Goal: Use online tool/utility: Utilize a website feature to perform a specific function

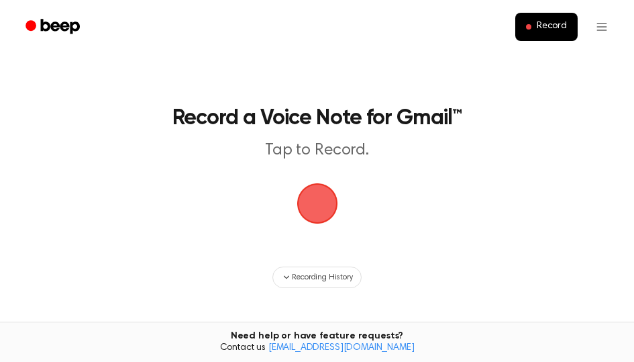
click at [319, 203] on span "button" at bounding box center [318, 204] width 38 height 38
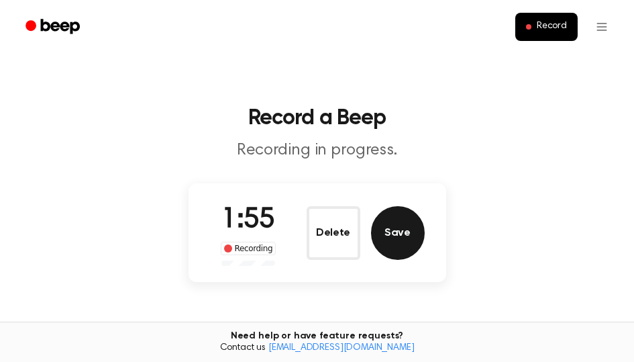
click at [399, 248] on button "Save" at bounding box center [398, 233] width 54 height 54
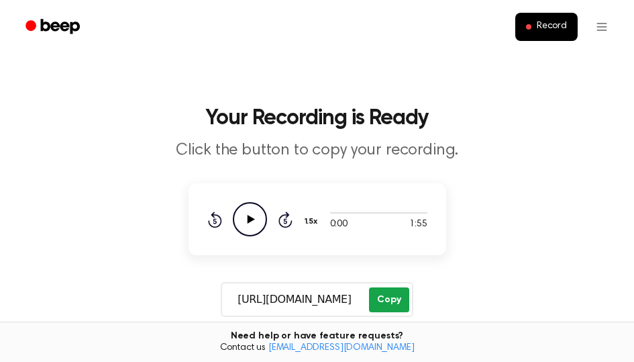
click at [392, 295] on button "Copy" at bounding box center [389, 299] width 40 height 25
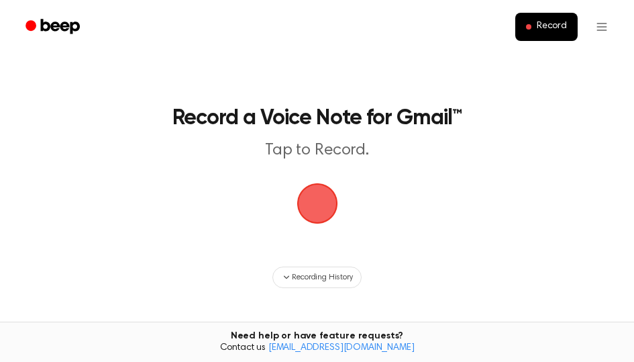
click at [315, 191] on span "button" at bounding box center [318, 204] width 38 height 38
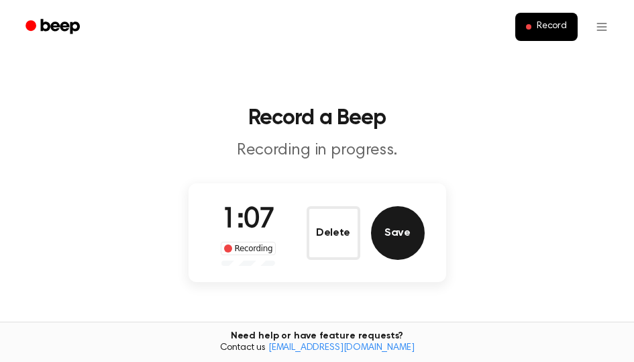
click at [375, 238] on button "Save" at bounding box center [398, 233] width 54 height 54
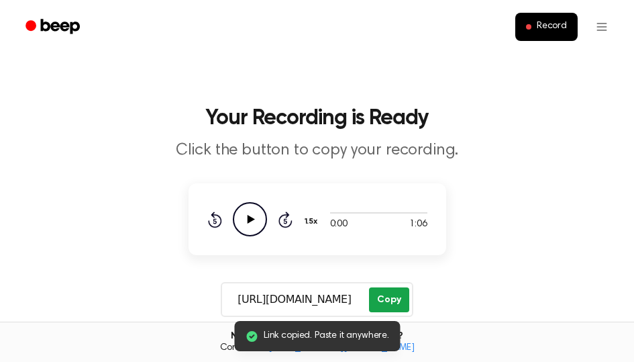
click at [395, 292] on button "Copy" at bounding box center [389, 299] width 40 height 25
